Goal: Navigation & Orientation: Find specific page/section

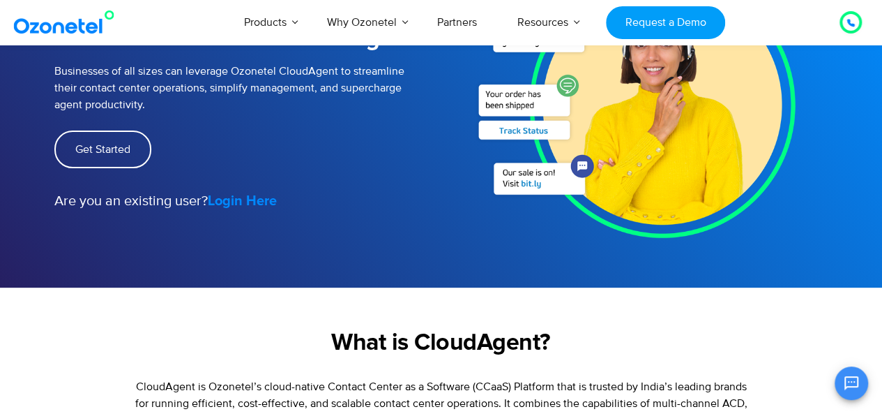
click at [257, 199] on strong "Login Here" at bounding box center [242, 201] width 69 height 14
